Goal: Task Accomplishment & Management: Manage account settings

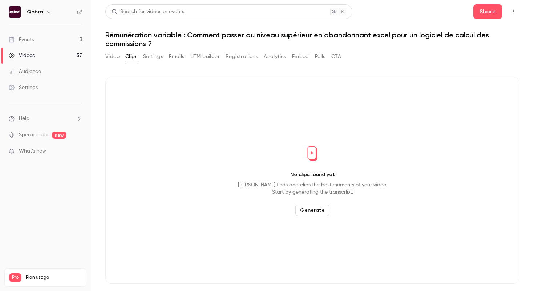
click at [57, 40] on link "Events 3" at bounding box center [45, 40] width 91 height 16
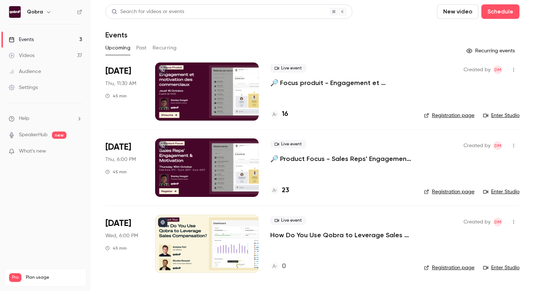
click at [317, 233] on p "How Do You Use Qobra to Leverage Sales Compensation?" at bounding box center [341, 235] width 142 height 9
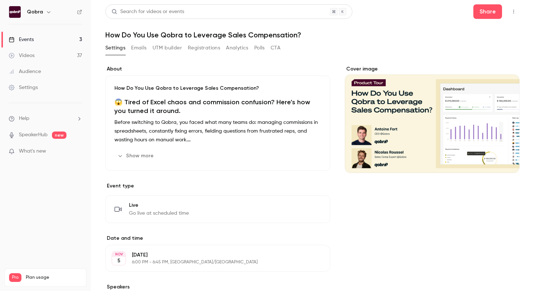
click at [269, 34] on h1 "How Do You Use Qobra to Leverage Sales Compensation?" at bounding box center [312, 35] width 414 height 9
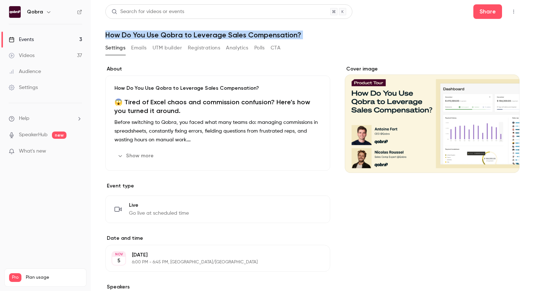
copy div "How Do You Use Qobra to Leverage Sales Compensation? Settings Emails UTM builde…"
click at [302, 37] on h1 "How Do You Use Qobra to Leverage Sales Compensation?" at bounding box center [312, 35] width 414 height 9
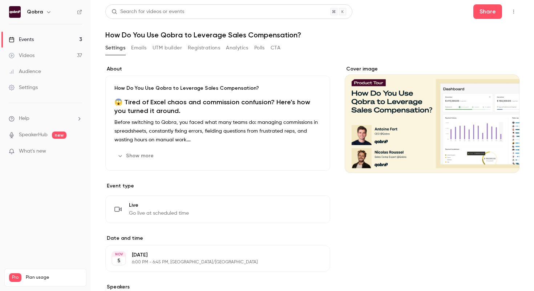
click at [302, 37] on h1 "How Do You Use Qobra to Leverage Sales Compensation?" at bounding box center [312, 35] width 414 height 9
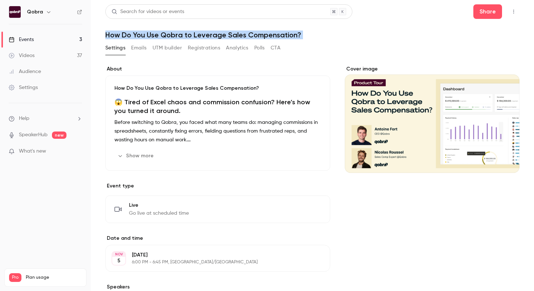
click at [267, 38] on h1 "How Do You Use Qobra to Leverage Sales Compensation?" at bounding box center [312, 35] width 414 height 9
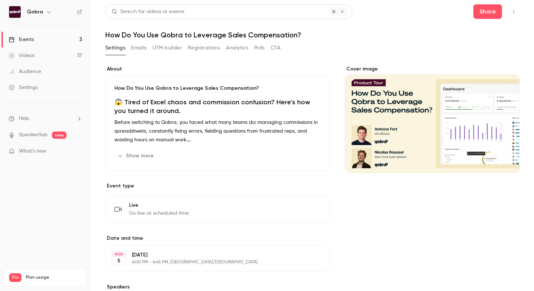
click at [267, 38] on h1 "How Do You Use Qobra to Leverage Sales Compensation?" at bounding box center [312, 35] width 414 height 9
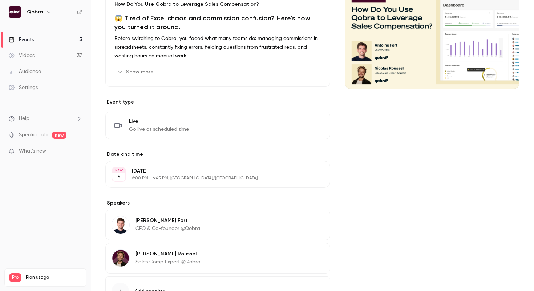
scroll to position [83, 0]
drag, startPoint x: 191, startPoint y: 172, endPoint x: 133, endPoint y: 171, distance: 58.1
click at [133, 171] on p "Wednesday, November 5" at bounding box center [212, 171] width 160 height 7
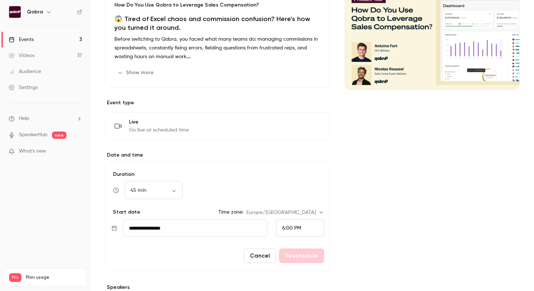
drag, startPoint x: 174, startPoint y: 227, endPoint x: 143, endPoint y: 226, distance: 31.6
click at [143, 226] on input "**********" at bounding box center [195, 227] width 145 height 17
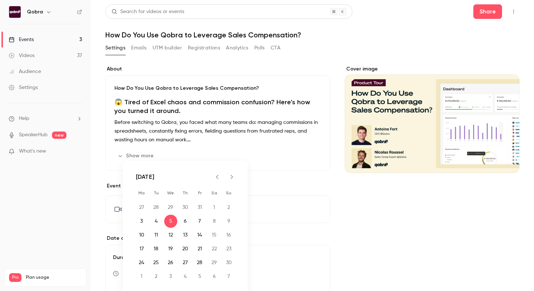
scroll to position [5, 0]
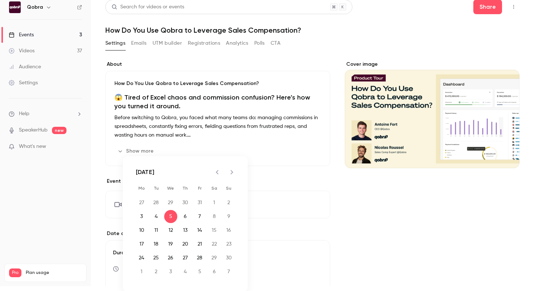
click at [201, 51] on div "Settings Emails UTM builder Registrations Analytics Polls CTA" at bounding box center [192, 44] width 175 height 15
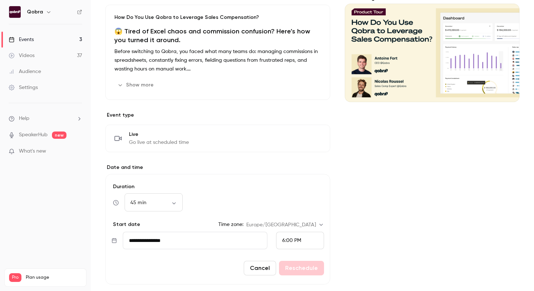
scroll to position [0, 0]
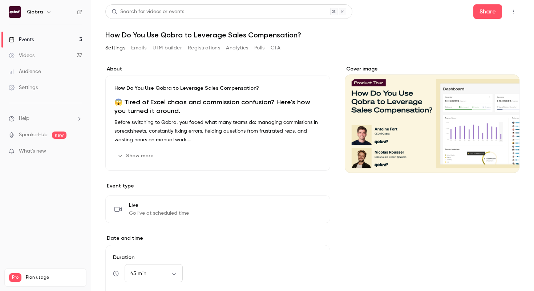
click at [169, 49] on button "UTM builder" at bounding box center [167, 48] width 29 height 12
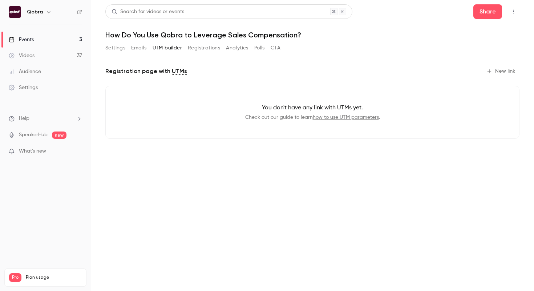
click at [496, 70] on button "New link" at bounding box center [501, 71] width 36 height 12
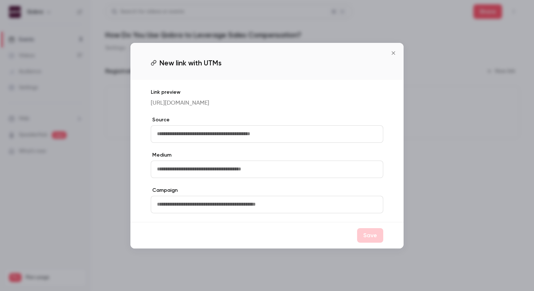
click at [239, 138] on input "text" at bounding box center [267, 133] width 232 height 17
type input "*******"
click at [214, 170] on input "text" at bounding box center [267, 169] width 232 height 17
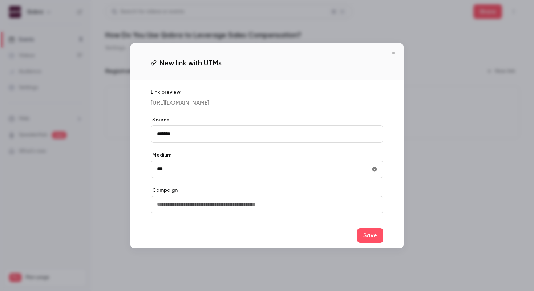
type input "***"
click at [207, 212] on input "text" at bounding box center [267, 204] width 232 height 17
type input "*******"
click at [375, 242] on button "Save" at bounding box center [370, 235] width 26 height 15
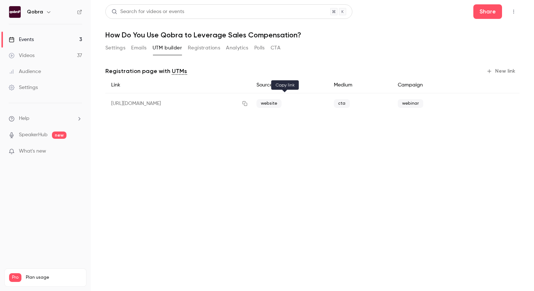
click at [247, 104] on icon "button" at bounding box center [244, 103] width 5 height 5
click at [115, 48] on button "Settings" at bounding box center [115, 48] width 20 height 12
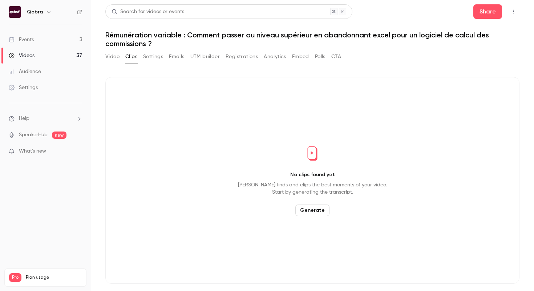
click at [38, 35] on link "Events 3" at bounding box center [45, 40] width 91 height 16
